Goal: Information Seeking & Learning: Learn about a topic

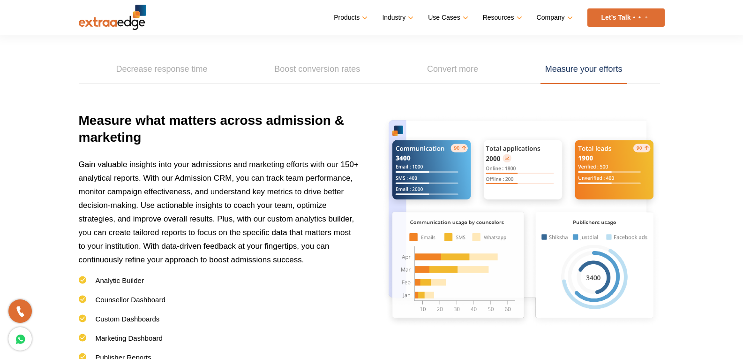
scroll to position [1327, 0]
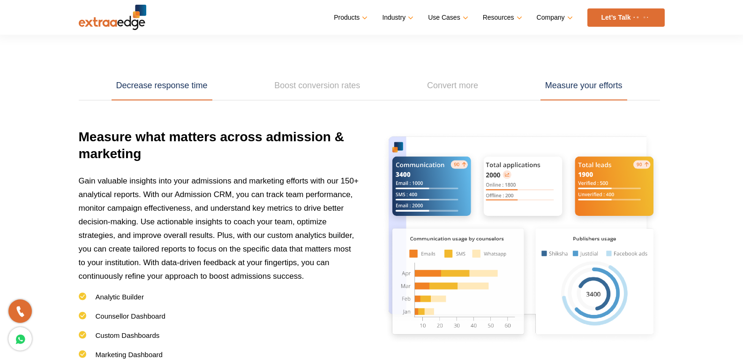
click at [156, 97] on link "Decrease response time" at bounding box center [162, 85] width 101 height 29
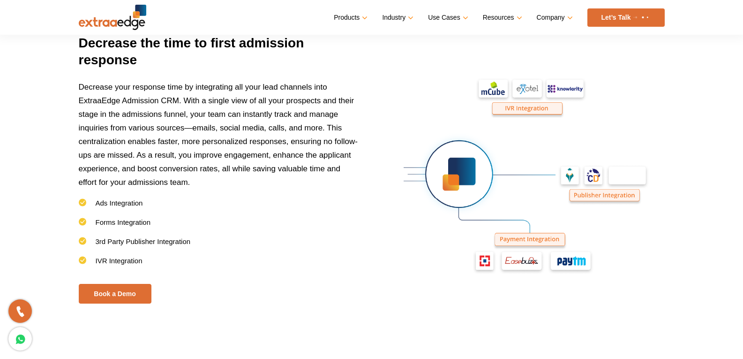
scroll to position [1374, 0]
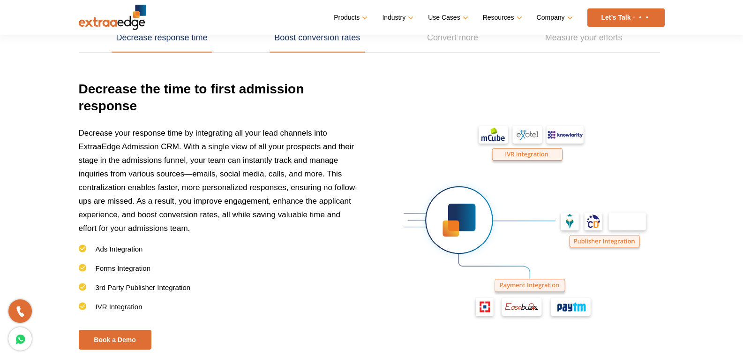
click at [302, 43] on link "Boost conversion rates" at bounding box center [317, 37] width 95 height 29
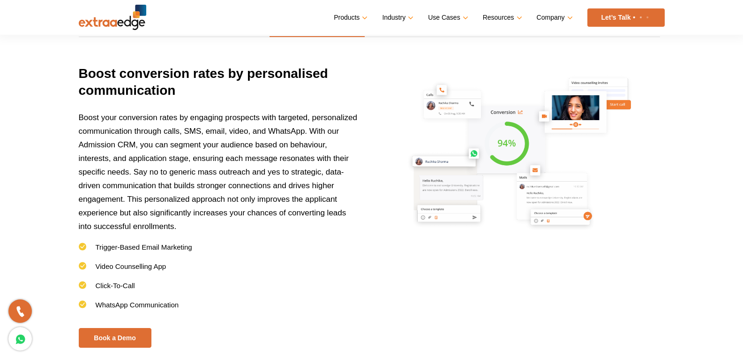
scroll to position [1361, 0]
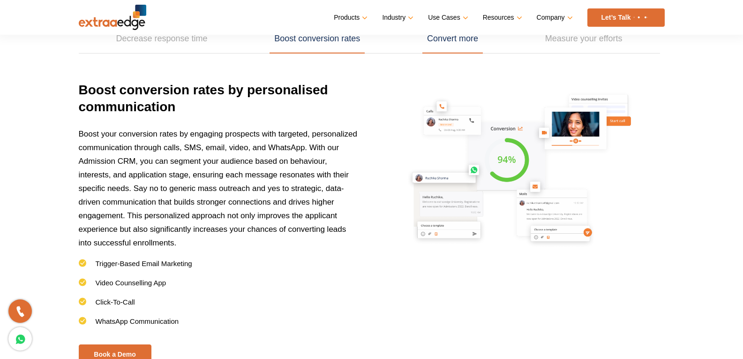
click at [444, 47] on link "Convert more" at bounding box center [452, 38] width 60 height 29
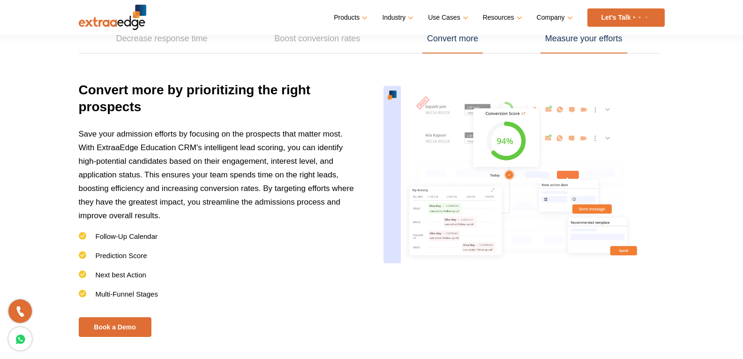
click at [557, 41] on link "Measure your efforts" at bounding box center [583, 38] width 87 height 29
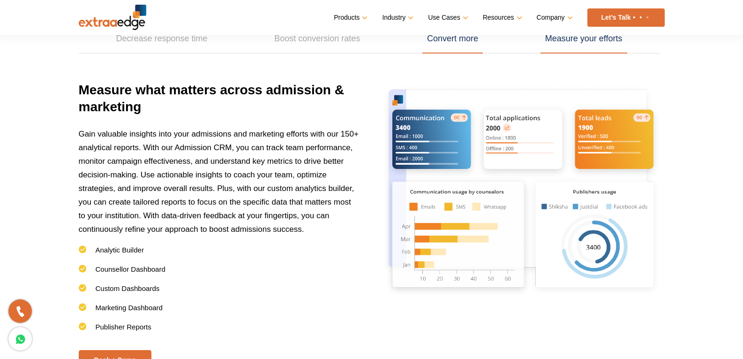
click at [461, 37] on link "Convert more" at bounding box center [452, 38] width 60 height 29
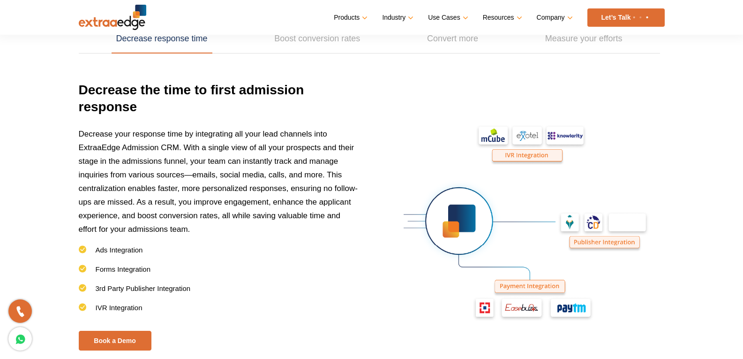
scroll to position [1314, 0]
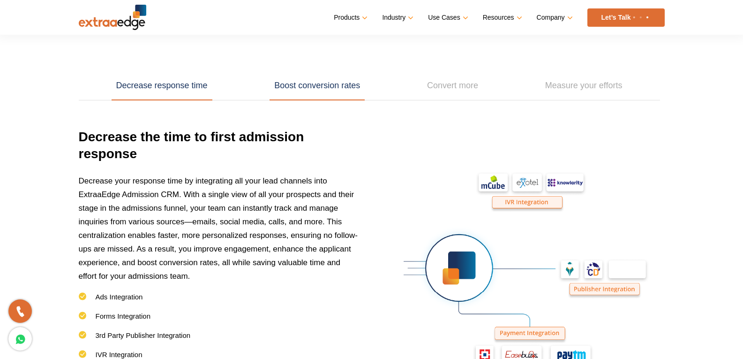
click at [285, 87] on link "Boost conversion rates" at bounding box center [317, 85] width 95 height 29
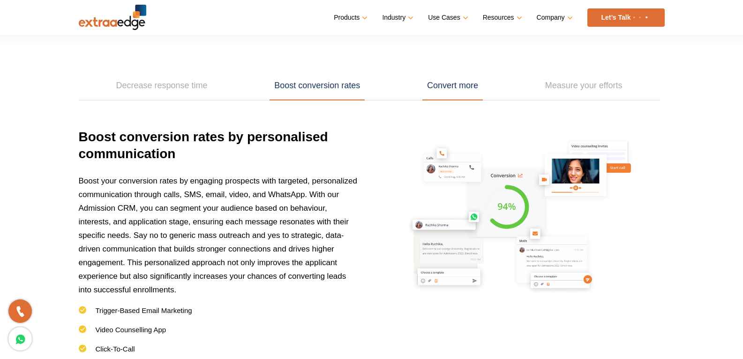
click at [446, 89] on link "Convert more" at bounding box center [452, 85] width 60 height 29
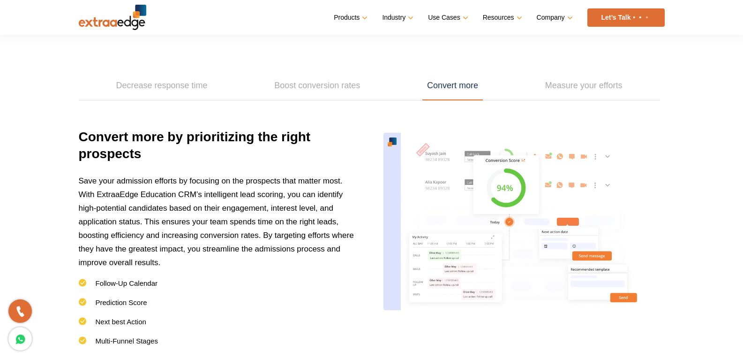
scroll to position [1361, 0]
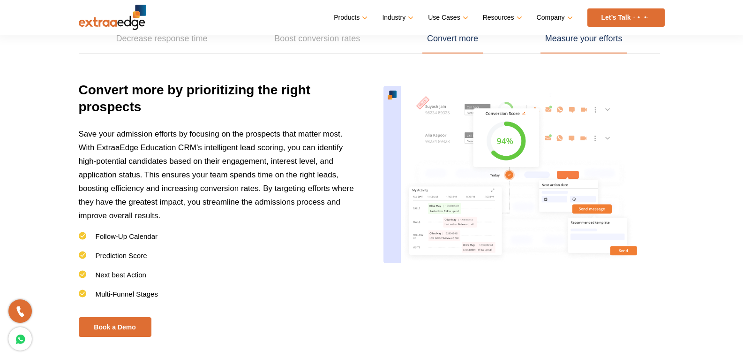
click at [559, 41] on link "Measure your efforts" at bounding box center [583, 38] width 87 height 29
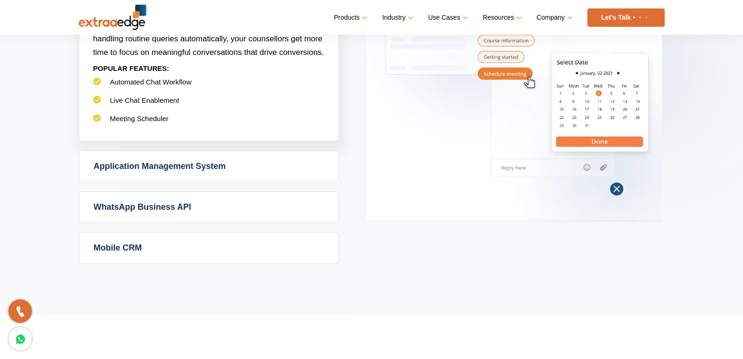
scroll to position [656, 0]
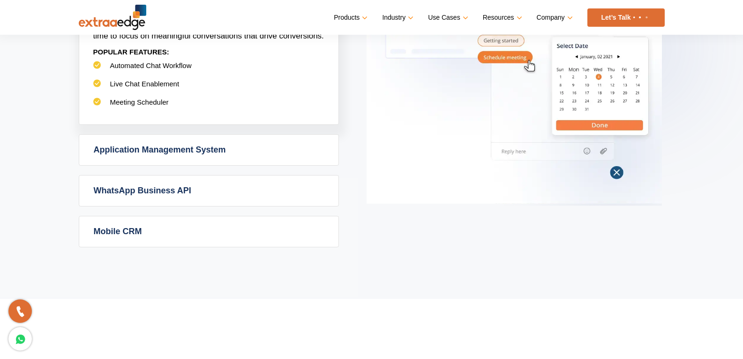
click at [177, 148] on link "Application Management System" at bounding box center [208, 150] width 259 height 30
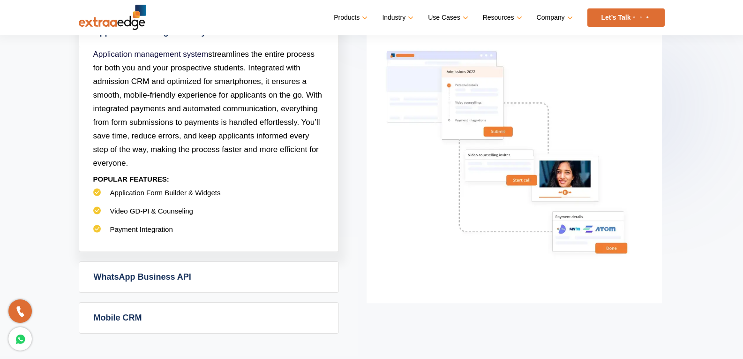
scroll to position [609, 0]
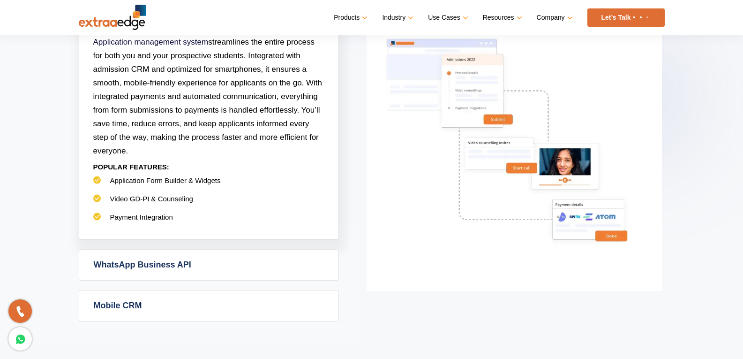
click at [168, 270] on link "WhatsApp Business API" at bounding box center [208, 264] width 259 height 30
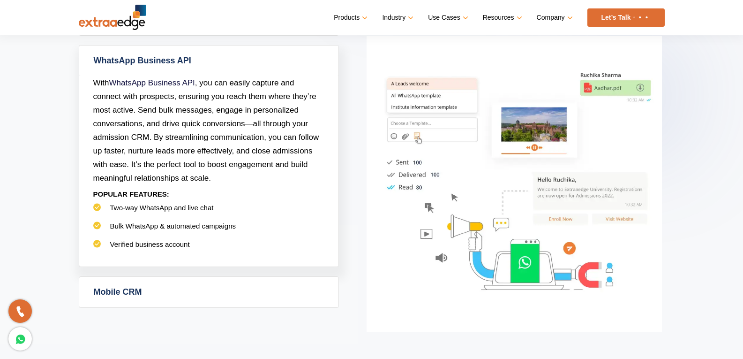
click at [144, 286] on link "Mobile CRM" at bounding box center [208, 292] width 259 height 30
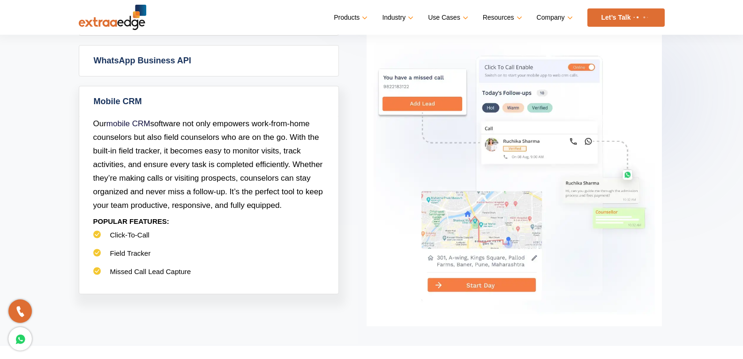
scroll to position [516, 0]
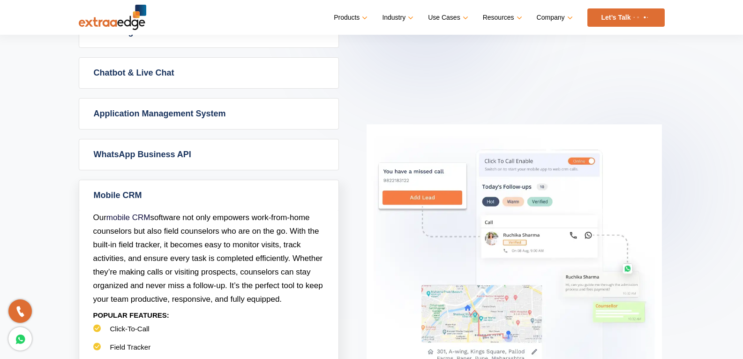
click at [198, 153] on link "WhatsApp Business API" at bounding box center [208, 154] width 259 height 30
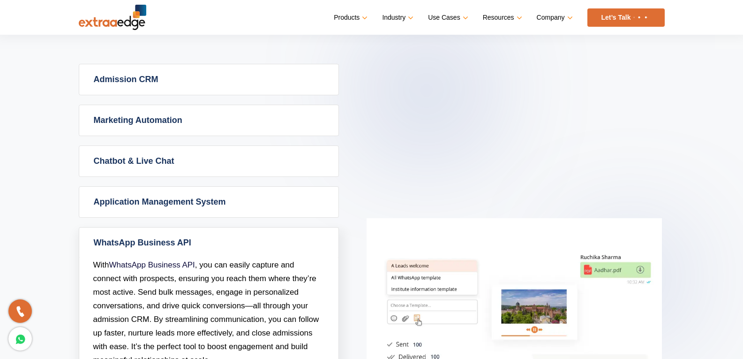
scroll to position [422, 0]
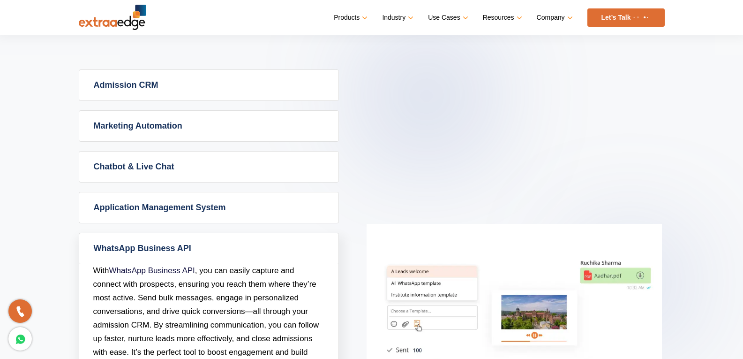
click at [210, 210] on link "Application Management System" at bounding box center [208, 207] width 259 height 30
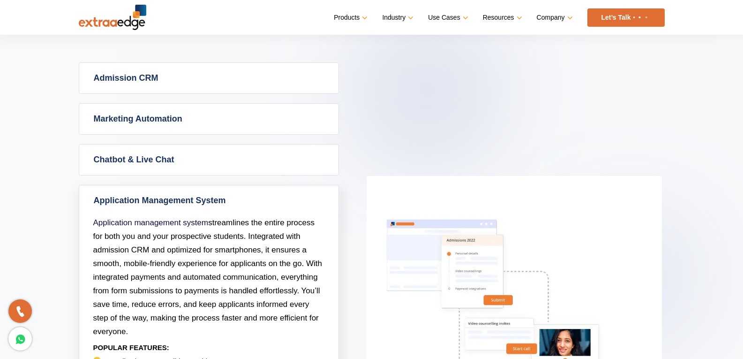
scroll to position [375, 0]
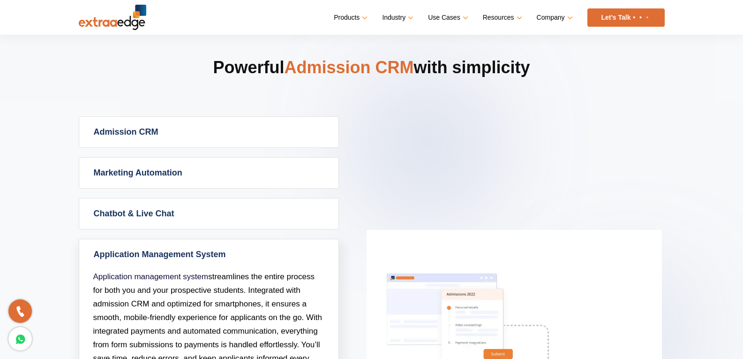
click at [194, 214] on link "Chatbot & Live Chat" at bounding box center [208, 213] width 259 height 30
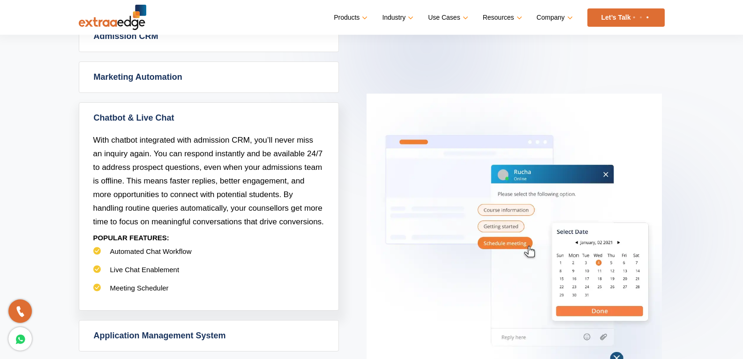
scroll to position [422, 0]
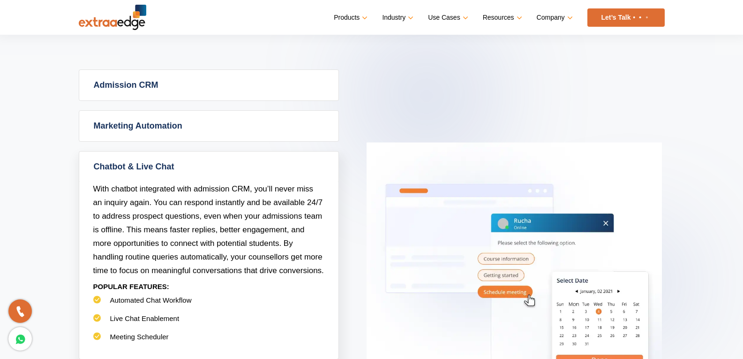
click at [212, 123] on link "Marketing Automation" at bounding box center [208, 126] width 259 height 30
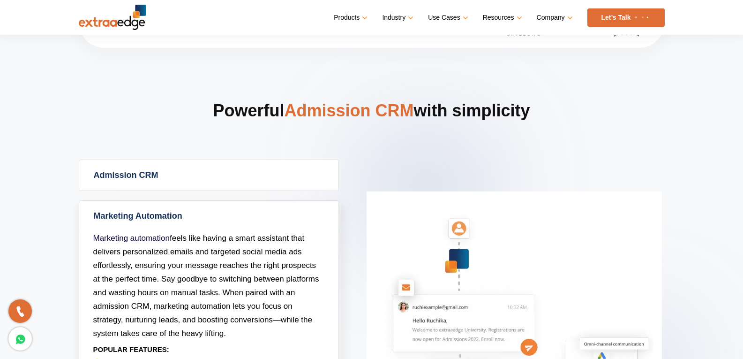
scroll to position [328, 0]
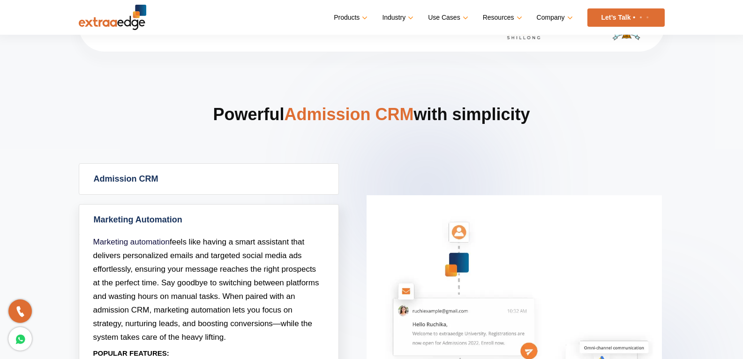
click at [242, 186] on link "Admission CRM" at bounding box center [208, 179] width 259 height 30
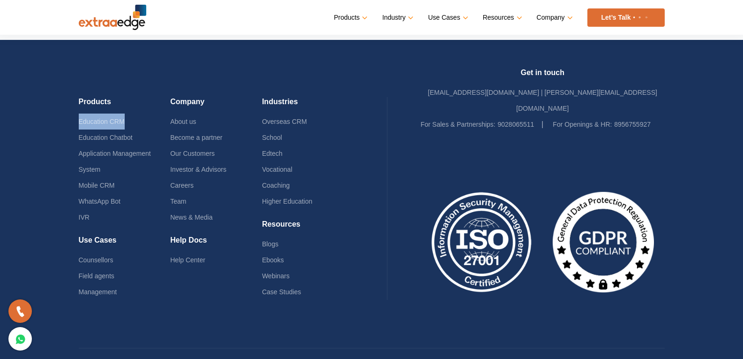
scroll to position [2323, 0]
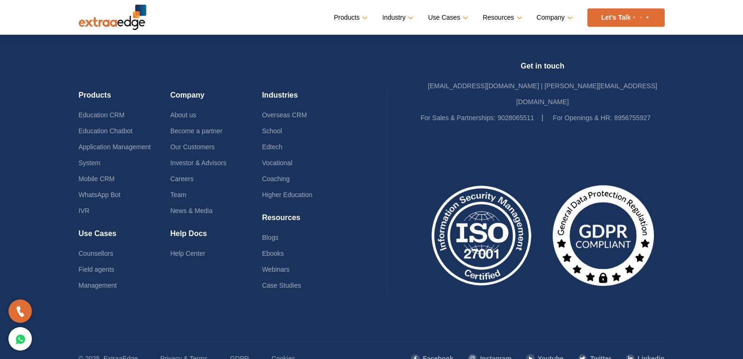
click at [498, 126] on div at bounding box center [542, 224] width 244 height 196
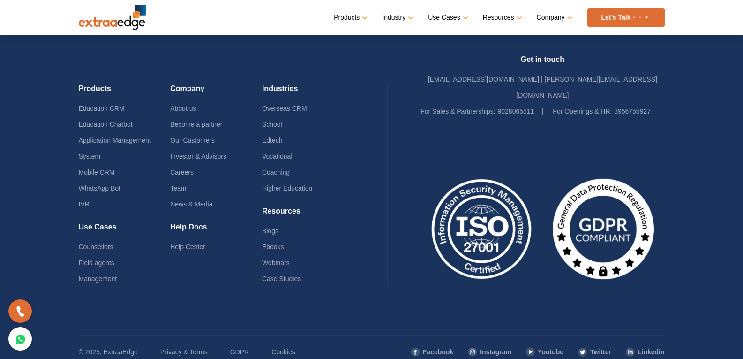
scroll to position [2316, 0]
